Goal: Task Accomplishment & Management: Manage account settings

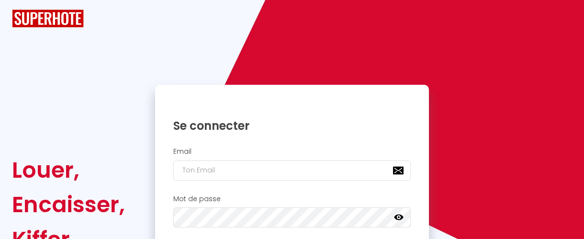
checkbox input "true"
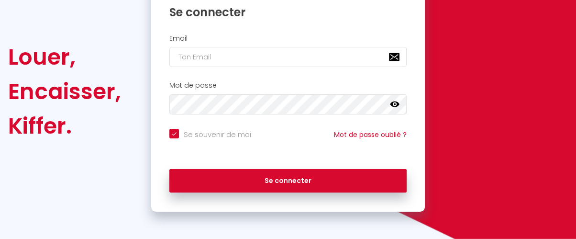
scroll to position [129, 0]
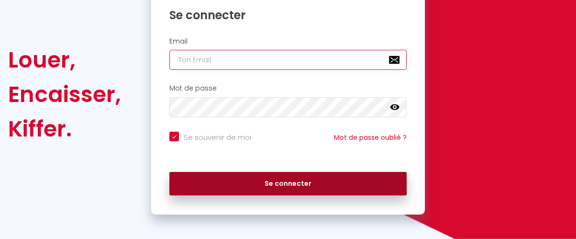
type input "[EMAIL_ADDRESS][DOMAIN_NAME]"
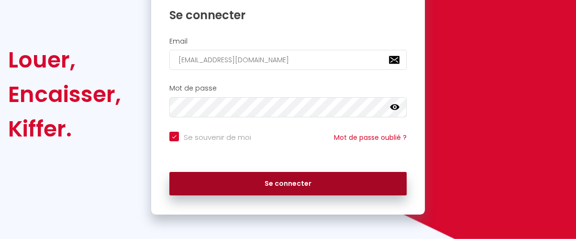
click at [267, 186] on button "Se connecter" at bounding box center [287, 184] width 237 height 24
checkbox input "true"
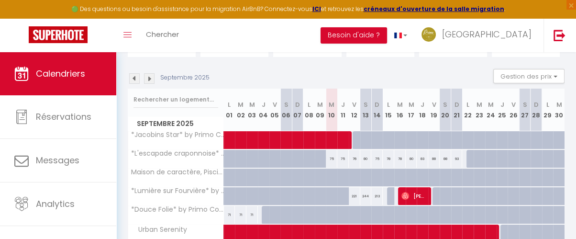
scroll to position [102, 0]
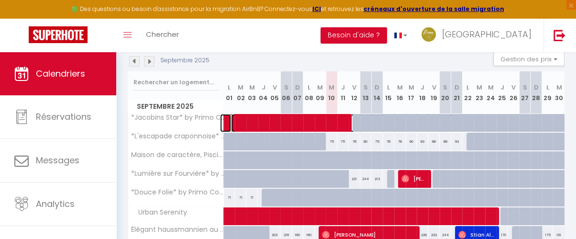
drag, startPoint x: 273, startPoint y: 118, endPoint x: 245, endPoint y: 121, distance: 27.4
click at [245, 121] on span at bounding box center [352, 123] width 242 height 18
select select "OK"
select select "1"
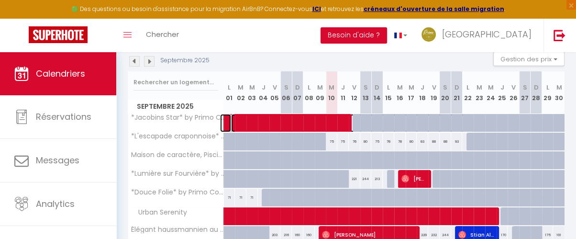
select select "0"
select select "1"
select select
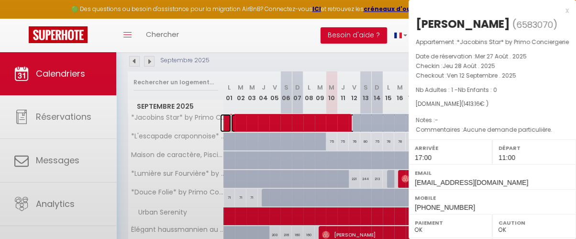
select select "37858"
